Goal: Task Accomplishment & Management: Use online tool/utility

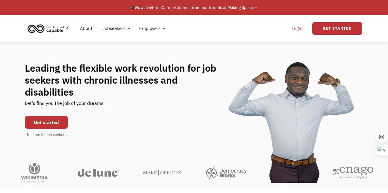
click at [297, 28] on link "Login" at bounding box center [297, 28] width 18 height 19
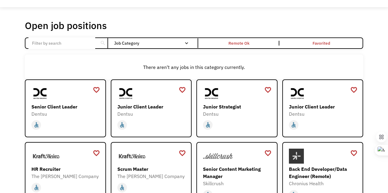
scroll to position [12, 0]
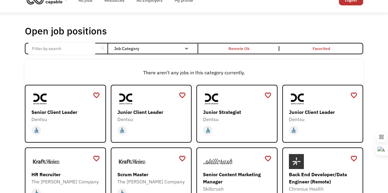
click at [74, 44] on input "Email Form" at bounding box center [61, 48] width 67 height 11
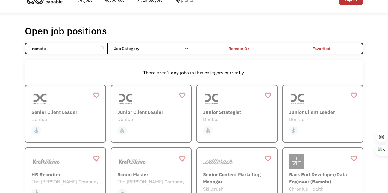
type input "remote"
click input "Email Form" at bounding box center [0, 0] width 0 height 0
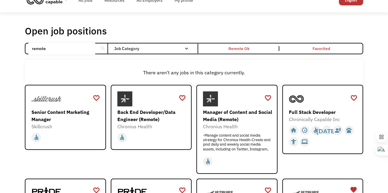
click at [103, 48] on div "search" at bounding box center [103, 48] width 6 height 9
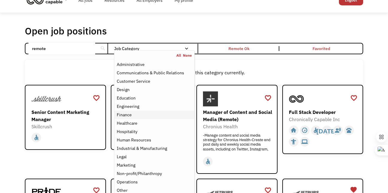
click at [134, 118] on div "Finance" at bounding box center [154, 114] width 75 height 7
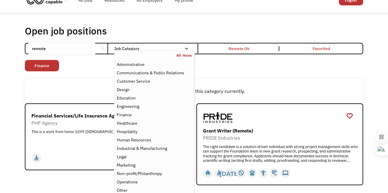
click at [75, 190] on div "Open job positions You have X liked items Search remote search Filter by catego…" at bounding box center [194, 105] width 388 height 185
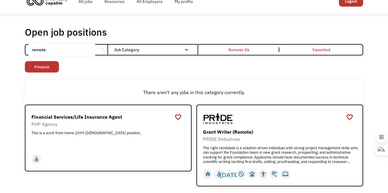
scroll to position [4, 0]
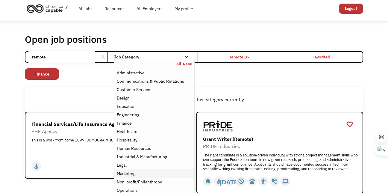
click at [123, 174] on div "Marketing" at bounding box center [126, 173] width 19 height 7
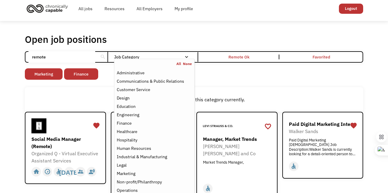
click at [2, 133] on div "Open job positions You have X liked items Search remote search Filter by catego…" at bounding box center [194, 173] width 388 height 304
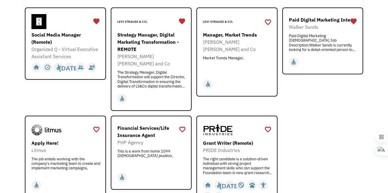
scroll to position [96, 0]
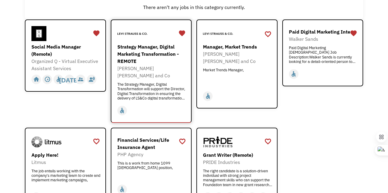
click at [155, 88] on div "The Strategy Manager, Digital Transformation will support the Director, Digital…" at bounding box center [151, 91] width 69 height 18
click at [82, 52] on div "Social Media Manager (Remote)" at bounding box center [65, 50] width 69 height 14
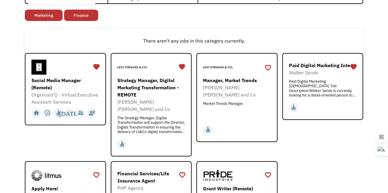
scroll to position [0, 0]
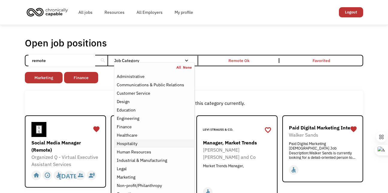
click at [158, 143] on div "Hospitality" at bounding box center [154, 143] width 75 height 7
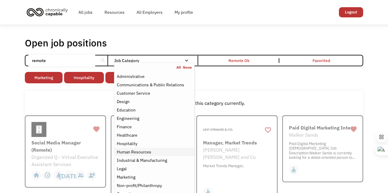
click at [157, 152] on div "Human Resources" at bounding box center [154, 151] width 75 height 7
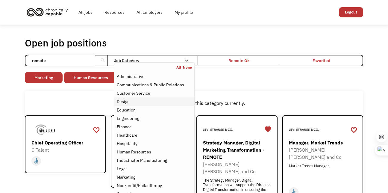
click at [148, 102] on div "Design" at bounding box center [154, 101] width 75 height 7
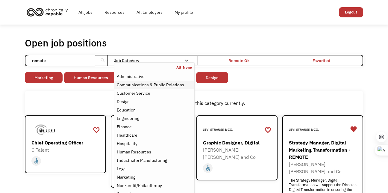
click at [152, 84] on div "Communications & Public Relations" at bounding box center [150, 84] width 67 height 7
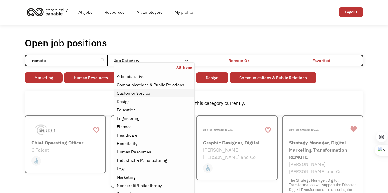
click at [151, 92] on div "Customer Service" at bounding box center [154, 93] width 75 height 7
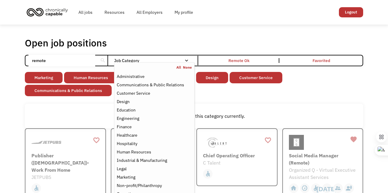
click at [84, 108] on div "There aren't any jobs in this category currently." at bounding box center [194, 116] width 338 height 25
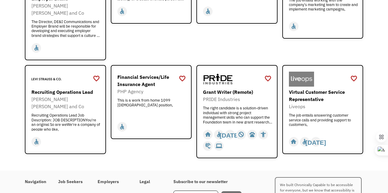
scroll to position [359, 0]
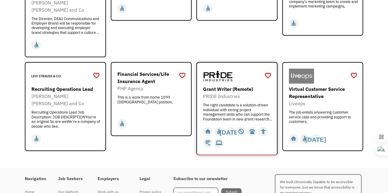
click at [216, 69] on img at bounding box center [218, 76] width 30 height 15
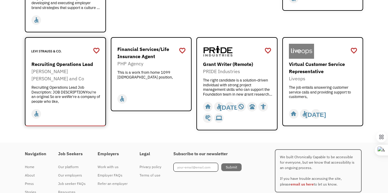
scroll to position [390, 0]
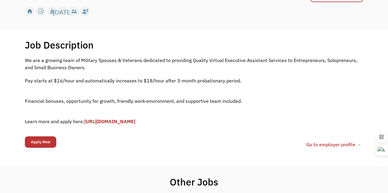
scroll to position [108, 0]
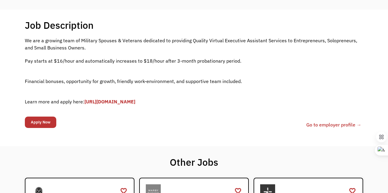
click at [130, 102] on link "[URL][DOMAIN_NAME]" at bounding box center [109, 102] width 51 height 6
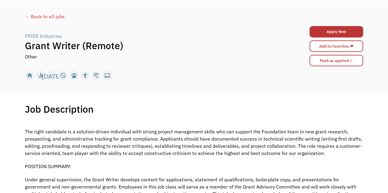
scroll to position [168, 0]
